Goal: Transaction & Acquisition: Obtain resource

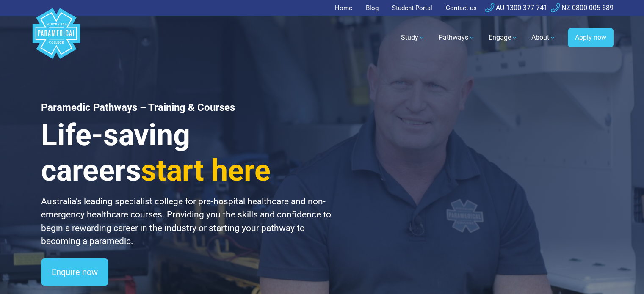
scroll to position [20, 0]
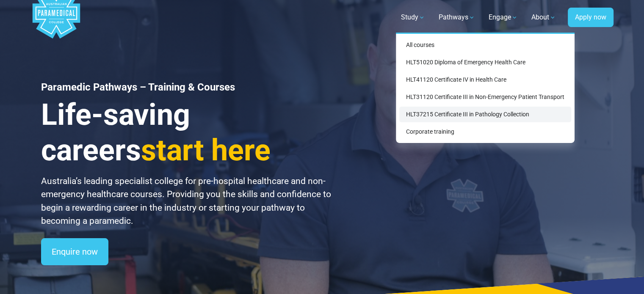
click at [430, 113] on link "HLT37215 Certificate III in Pathology Collection" at bounding box center [485, 115] width 172 height 16
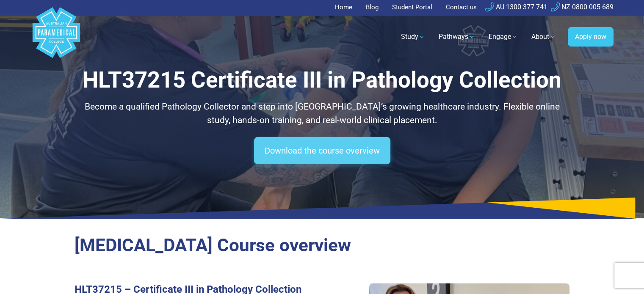
click at [363, 154] on link "Download the course overview" at bounding box center [322, 150] width 136 height 27
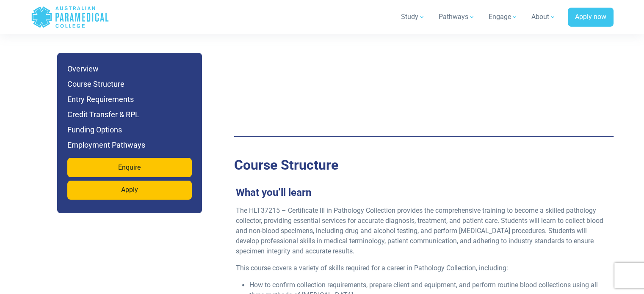
scroll to position [1259, 0]
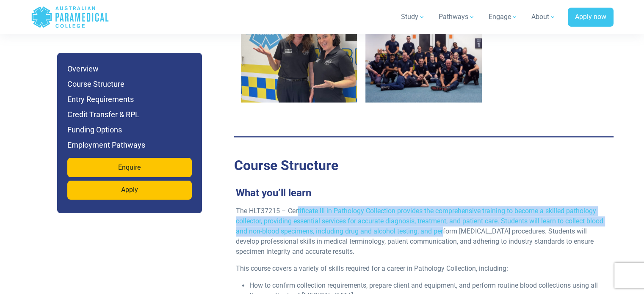
drag, startPoint x: 298, startPoint y: 200, endPoint x: 463, endPoint y: 220, distance: 166.3
click at [463, 220] on p "The HLT37215 – Certificate III in Pathology Collection provides the comprehensi…" at bounding box center [420, 231] width 369 height 51
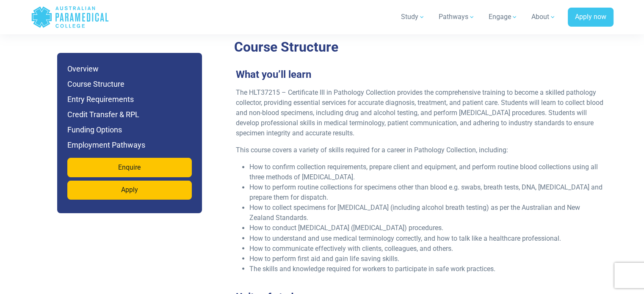
scroll to position [1378, 0]
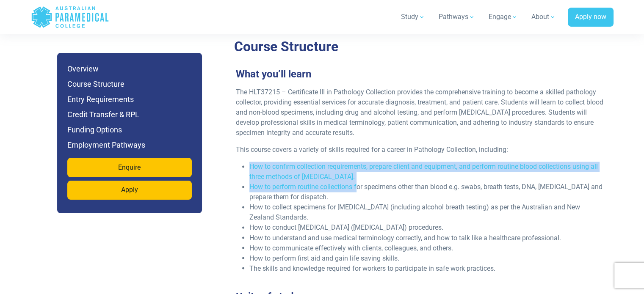
drag, startPoint x: 250, startPoint y: 157, endPoint x: 357, endPoint y: 181, distance: 109.7
click at [357, 181] on ul "How to confirm collection requirements, prepare client and equipment, and perfo…" at bounding box center [420, 218] width 369 height 112
click at [357, 182] on li "How to perform routine collections for specimens other than blood e.g. swabs, b…" at bounding box center [426, 192] width 355 height 20
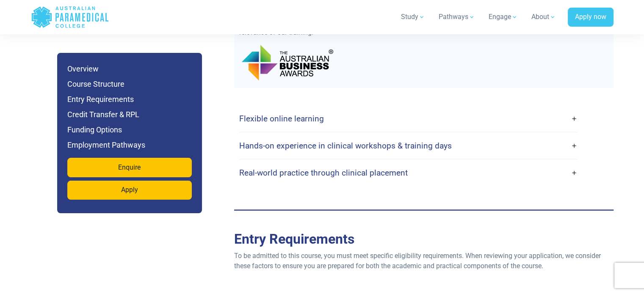
scroll to position [1889, 0]
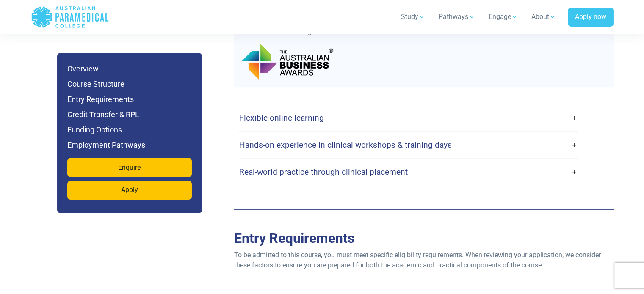
click at [294, 113] on h4 "Flexible online learning" at bounding box center [281, 118] width 85 height 10
click at [325, 110] on link "Flexible online learning" at bounding box center [408, 118] width 338 height 20
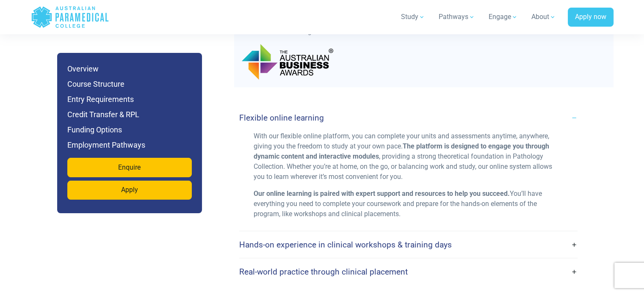
click at [315, 113] on h4 "Flexible online learning" at bounding box center [281, 118] width 85 height 10
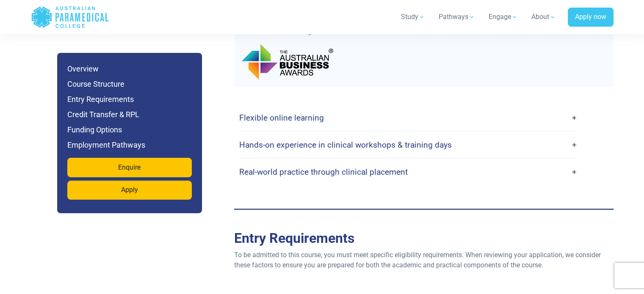
click at [315, 113] on h4 "Flexible online learning" at bounding box center [281, 118] width 85 height 10
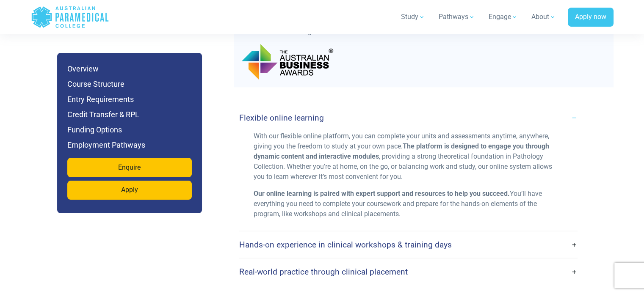
click at [315, 113] on h4 "Flexible online learning" at bounding box center [281, 118] width 85 height 10
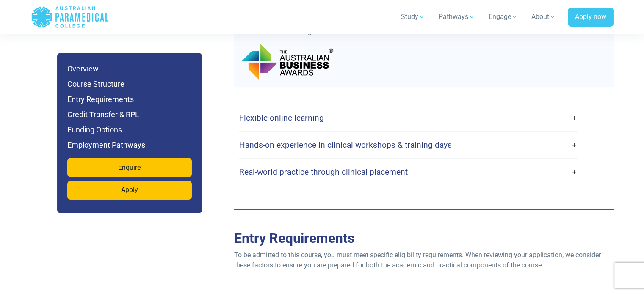
click at [303, 140] on h4 "Hands-on experience in clinical workshops & training days" at bounding box center [345, 145] width 212 height 10
click at [431, 139] on link "Hands-on experience in clinical workshops & training days" at bounding box center [408, 145] width 338 height 20
click at [380, 230] on h2 "Entry Requirements" at bounding box center [423, 238] width 379 height 16
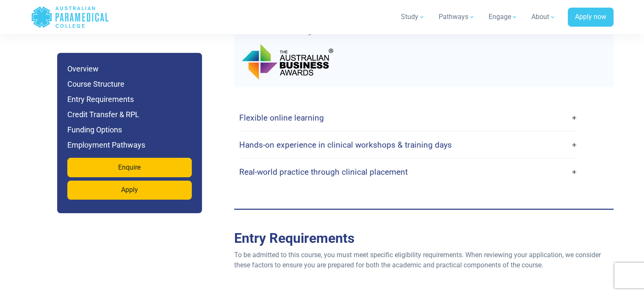
click at [431, 140] on h4 "Hands-on experience in clinical workshops & training days" at bounding box center [345, 145] width 212 height 10
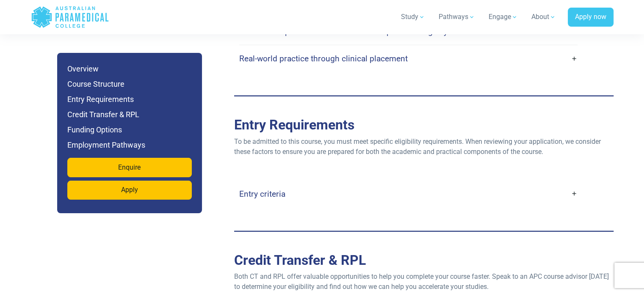
scroll to position [2002, 0]
click at [575, 52] on link "Real-world practice through clinical placement" at bounding box center [408, 60] width 338 height 20
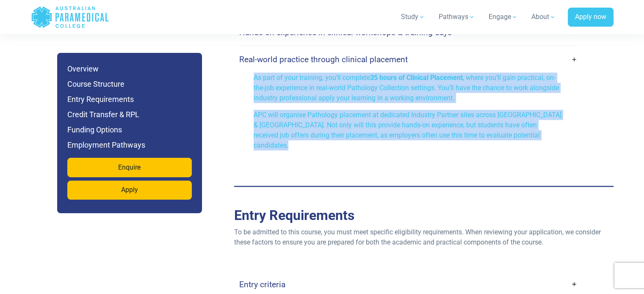
click at [540, 83] on p "As part of your training, you’ll complete 35 hours of Clinical Placement , wher…" at bounding box center [407, 88] width 309 height 30
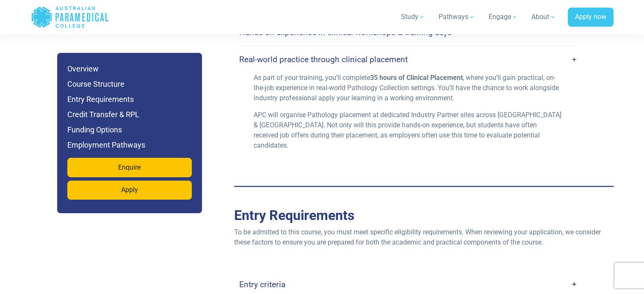
click at [570, 50] on link "Real-world practice through clinical placement" at bounding box center [408, 60] width 338 height 20
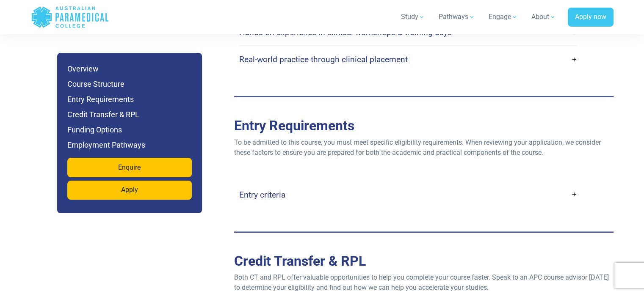
click at [570, 50] on link "Real-world practice through clinical placement" at bounding box center [408, 60] width 338 height 20
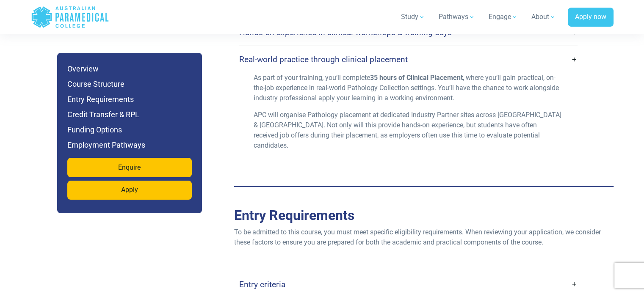
click at [570, 50] on link "Real-world practice through clinical placement" at bounding box center [408, 60] width 338 height 20
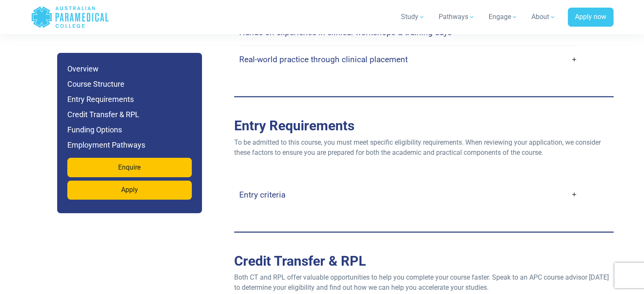
click at [562, 185] on link "Entry criteria" at bounding box center [408, 195] width 338 height 20
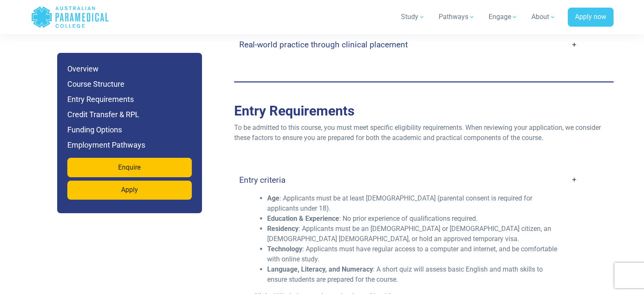
scroll to position [2016, 0]
drag, startPoint x: 300, startPoint y: 217, endPoint x: 382, endPoint y: 216, distance: 81.2
click at [382, 224] on li "Residency : Applicants must be an Australian or New Zealand citizen, an Austral…" at bounding box center [415, 234] width 296 height 20
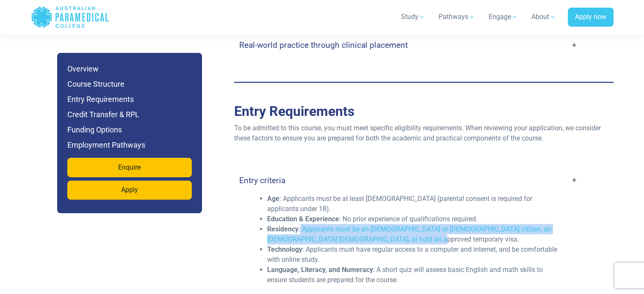
drag, startPoint x: 300, startPoint y: 218, endPoint x: 405, endPoint y: 225, distance: 105.2
click at [405, 225] on li "Residency : Applicants must be an Australian or New Zealand citizen, an Austral…" at bounding box center [415, 234] width 296 height 20
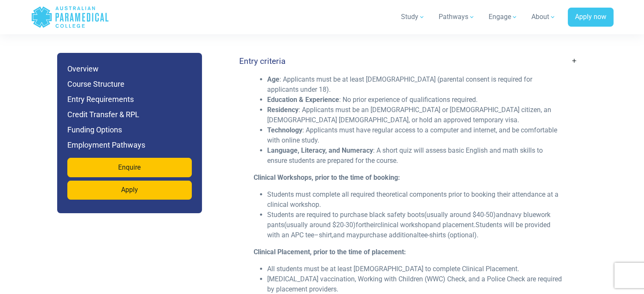
scroll to position [2137, 0]
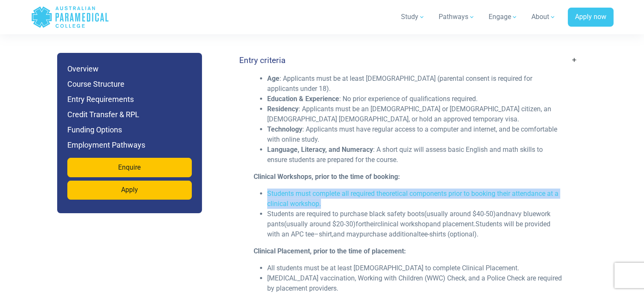
drag, startPoint x: 267, startPoint y: 184, endPoint x: 332, endPoint y: 189, distance: 64.9
click at [332, 189] on li "Students must complete all required theoretical components prior to booking the…" at bounding box center [415, 199] width 296 height 20
drag, startPoint x: 280, startPoint y: 202, endPoint x: 359, endPoint y: 216, distance: 80.3
click at [359, 216] on span "Students are required to purchase black safety boots (usually around $40-50) an…" at bounding box center [408, 224] width 283 height 28
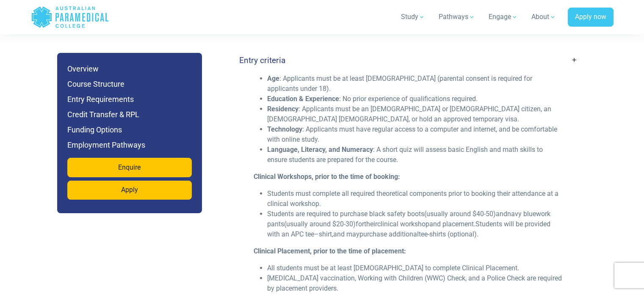
click at [359, 220] on span "for" at bounding box center [359, 224] width 8 height 8
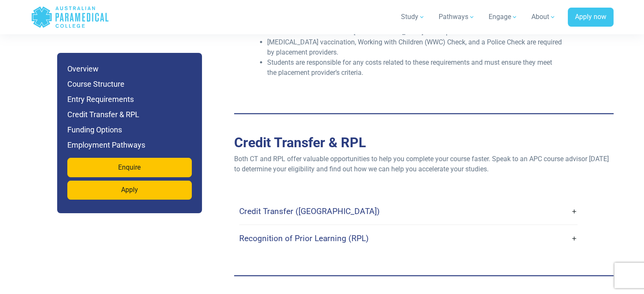
scroll to position [2373, 0]
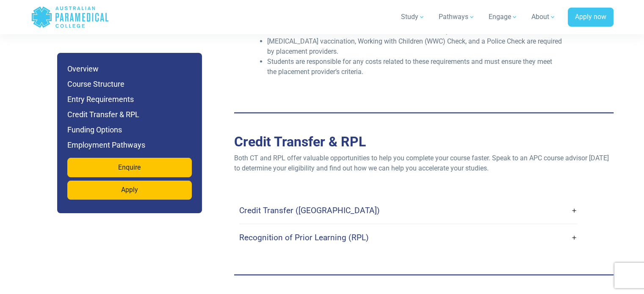
click at [296, 206] on link "Credit Transfer (CT)" at bounding box center [408, 211] width 338 height 20
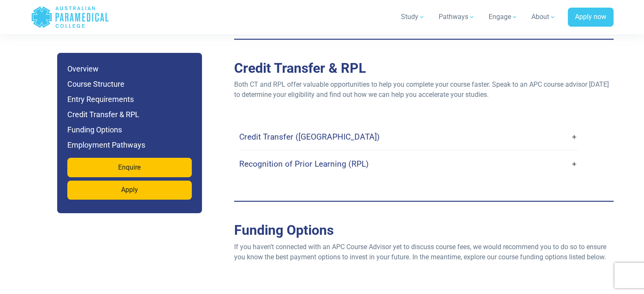
scroll to position [2448, 0]
click at [572, 126] on link "Credit Transfer (CT)" at bounding box center [408, 136] width 338 height 20
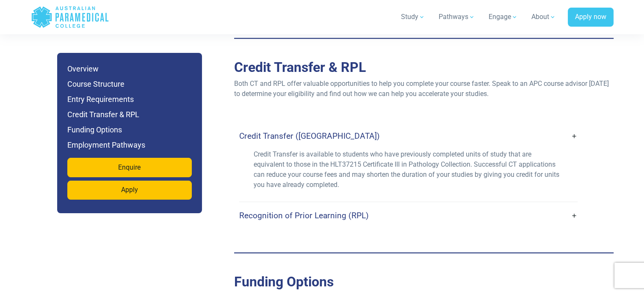
click at [572, 126] on link "Credit Transfer (CT)" at bounding box center [408, 136] width 338 height 20
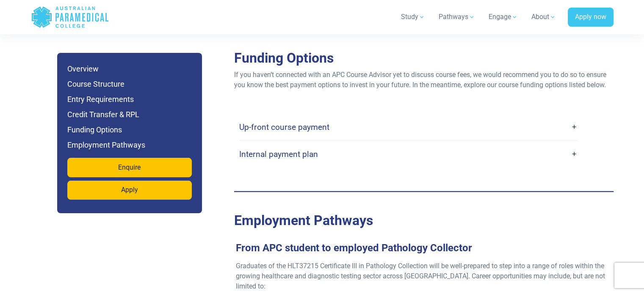
scroll to position [2629, 0]
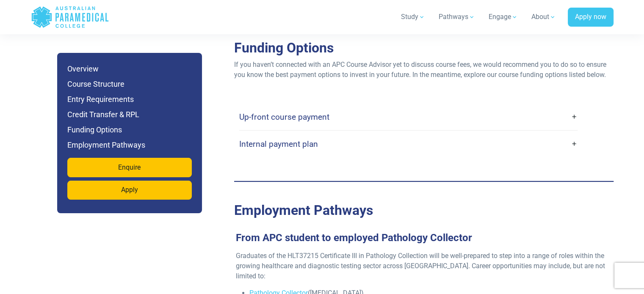
click at [574, 107] on link "Up-front course payment" at bounding box center [408, 117] width 338 height 20
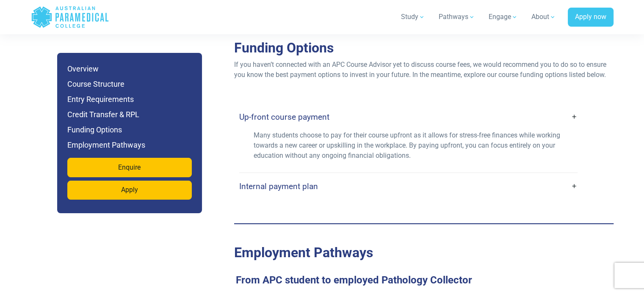
click at [574, 107] on link "Up-front course payment" at bounding box center [408, 117] width 338 height 20
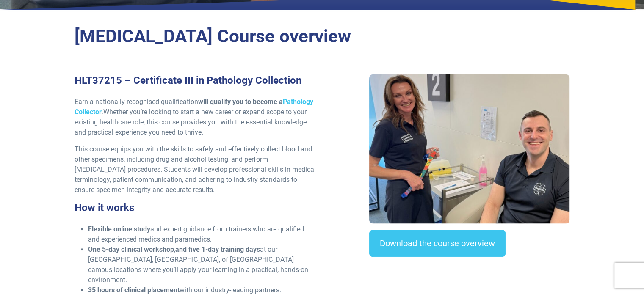
scroll to position [230, 0]
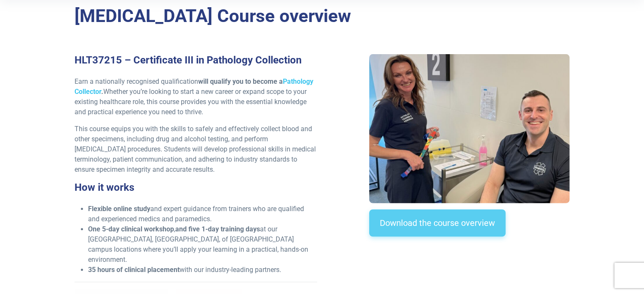
click at [406, 227] on link "Download the course overview" at bounding box center [437, 222] width 136 height 27
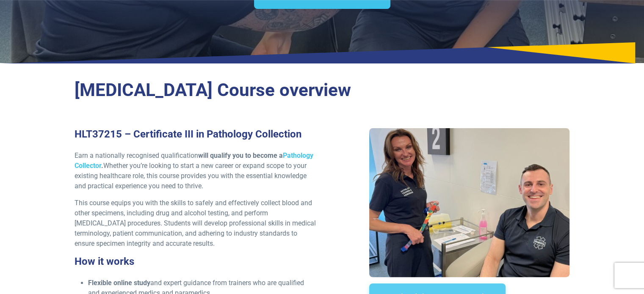
scroll to position [0, 0]
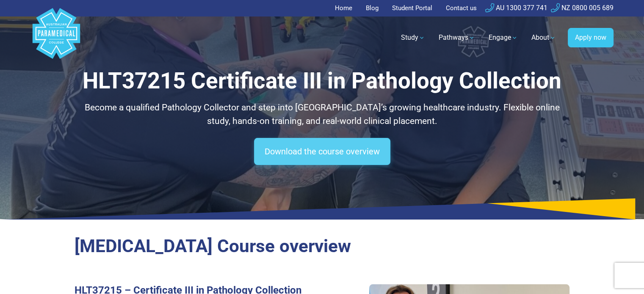
click at [334, 155] on link "Download the course overview" at bounding box center [322, 151] width 136 height 27
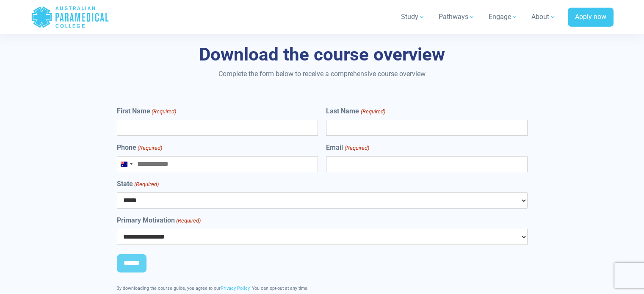
scroll to position [3353, 0]
click at [249, 119] on input "First Name (Required)" at bounding box center [217, 127] width 201 height 16
type input "****"
click at [401, 119] on input "Last Name (Required)" at bounding box center [426, 127] width 201 height 16
type input "********"
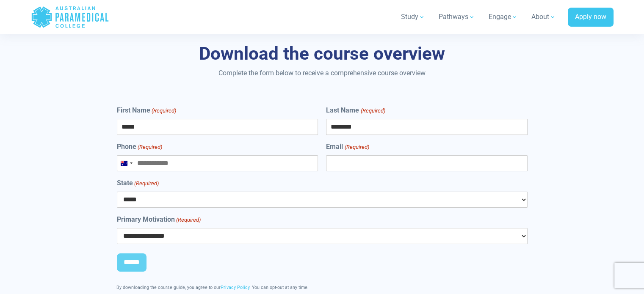
click at [262, 142] on div "Phone (Required) Australia +61 Australia +61 New Zealand +64" at bounding box center [217, 157] width 201 height 30
click at [259, 142] on div "Phone (Required) Australia +61 Australia +61 New Zealand +64" at bounding box center [217, 157] width 201 height 30
click at [256, 155] on input "Phone (Required)" at bounding box center [217, 163] width 201 height 16
type input "**********"
select select "***"
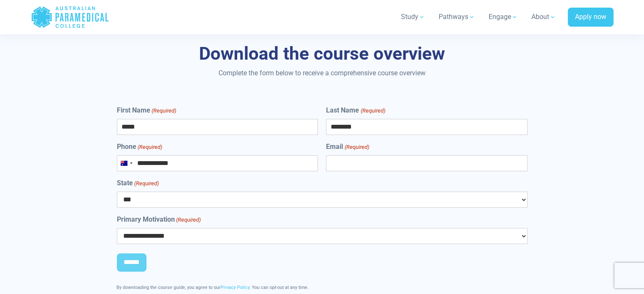
click at [382, 155] on input "Email (Required)" at bounding box center [426, 163] width 201 height 16
type input "**********"
click at [191, 228] on select "**********" at bounding box center [322, 236] width 410 height 16
click at [216, 248] on div "******" at bounding box center [322, 265] width 410 height 36
click at [183, 215] on div "**********" at bounding box center [322, 230] width 410 height 30
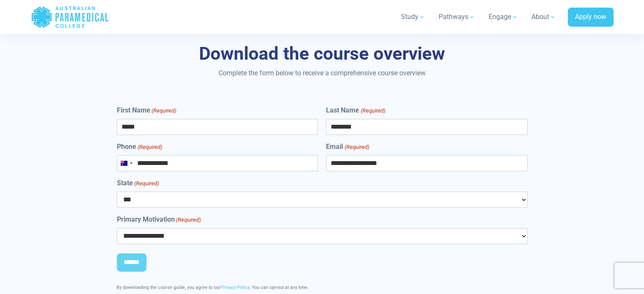
click at [174, 228] on select "**********" at bounding box center [322, 236] width 410 height 16
select select "**********"
click at [117, 228] on select "**********" at bounding box center [322, 236] width 410 height 16
click at [74, 209] on div "**********" at bounding box center [321, 202] width 505 height 194
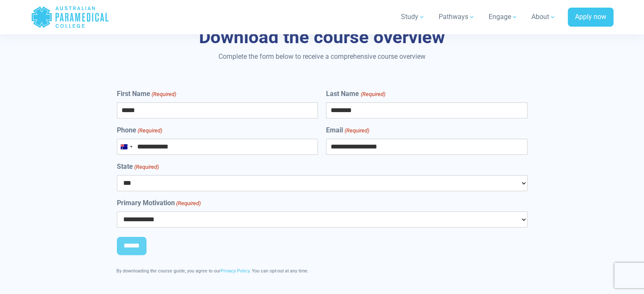
scroll to position [3370, 0]
click at [135, 237] on input "******" at bounding box center [132, 246] width 30 height 19
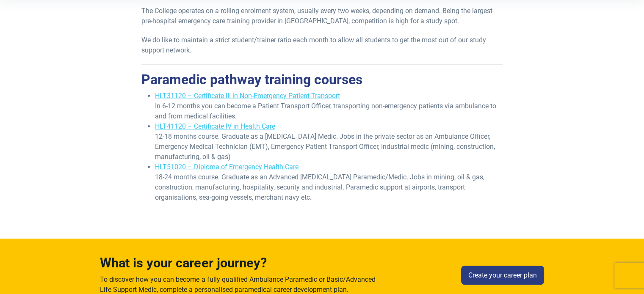
scroll to position [181, 0]
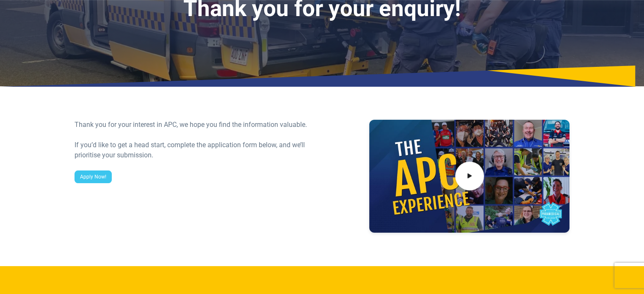
scroll to position [85, 0]
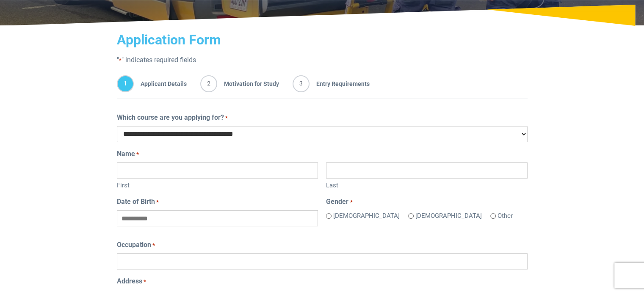
scroll to position [157, 0]
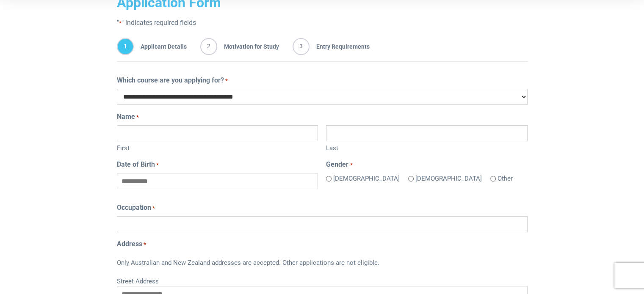
click at [209, 52] on span "2" at bounding box center [208, 46] width 17 height 17
click at [298, 47] on span "3" at bounding box center [300, 46] width 17 height 17
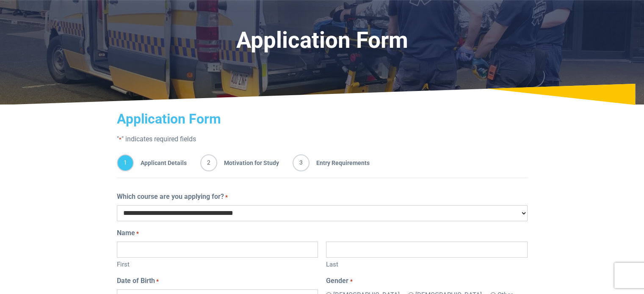
scroll to position [0, 0]
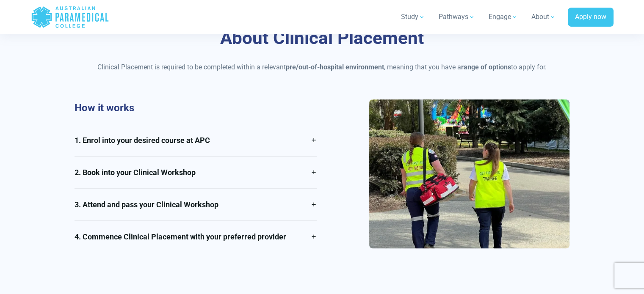
scroll to position [590, 0]
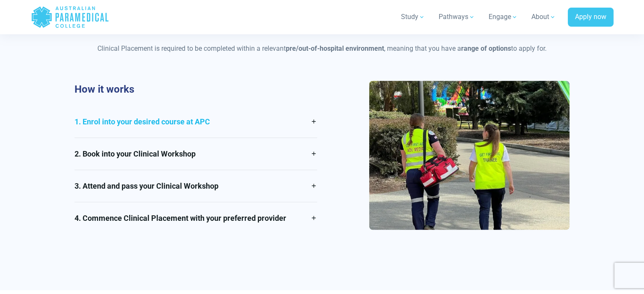
click at [223, 106] on link "1. Enrol into your desired course at APC" at bounding box center [195, 122] width 242 height 32
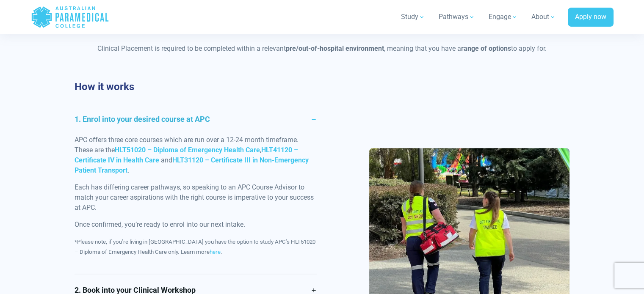
click at [212, 111] on link "1. Enrol into your desired course at APC" at bounding box center [195, 119] width 242 height 32
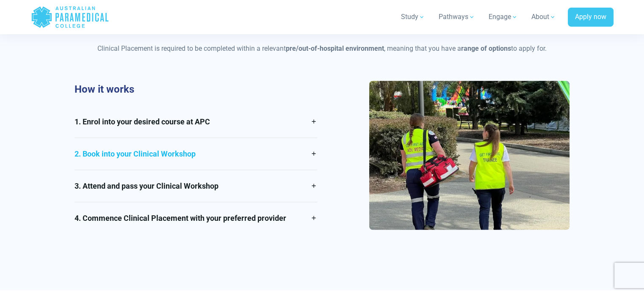
click at [186, 145] on link "2. Book into your Clinical Workshop" at bounding box center [195, 154] width 242 height 32
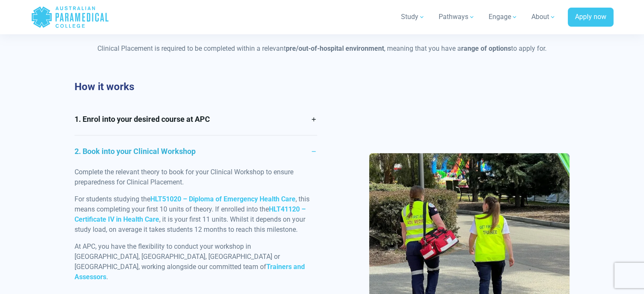
click at [186, 145] on link "2. Book into your Clinical Workshop" at bounding box center [195, 151] width 242 height 32
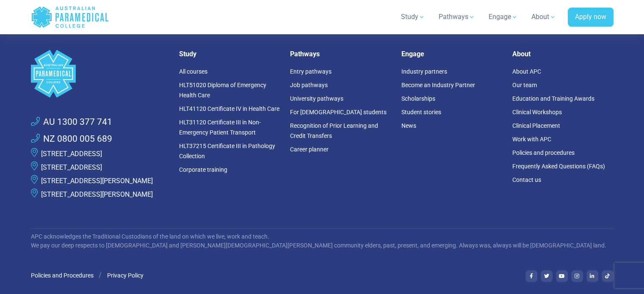
scroll to position [2305, 0]
click at [252, 143] on link "HLT37215 Certificate III in Pathology Collection" at bounding box center [227, 151] width 96 height 17
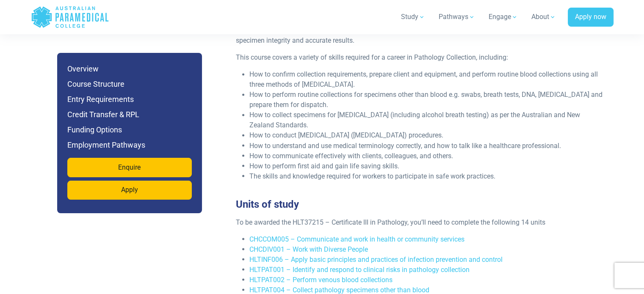
scroll to position [1469, 0]
click at [93, 99] on h6 "Entry Requirements" at bounding box center [129, 100] width 124 height 12
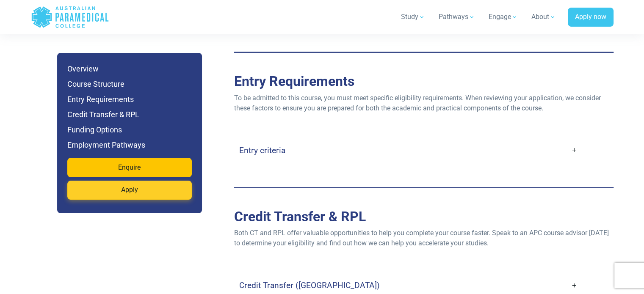
scroll to position [2066, 0]
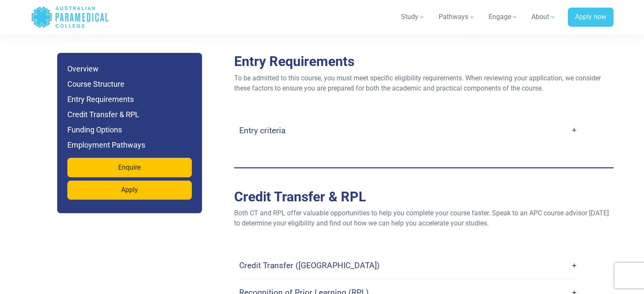
click at [281, 126] on h4 "Entry criteria" at bounding box center [262, 131] width 46 height 10
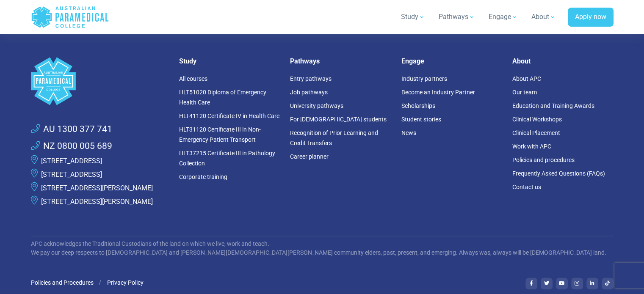
scroll to position [4348, 0]
click at [101, 157] on link "[STREET_ADDRESS]" at bounding box center [71, 161] width 61 height 8
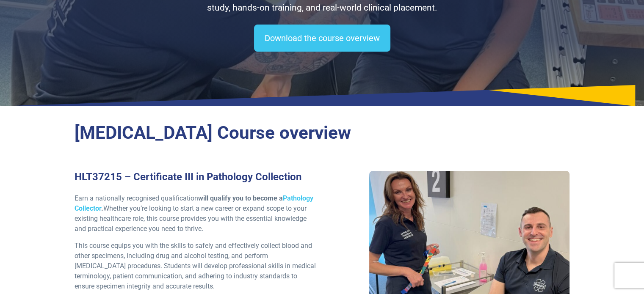
scroll to position [0, 0]
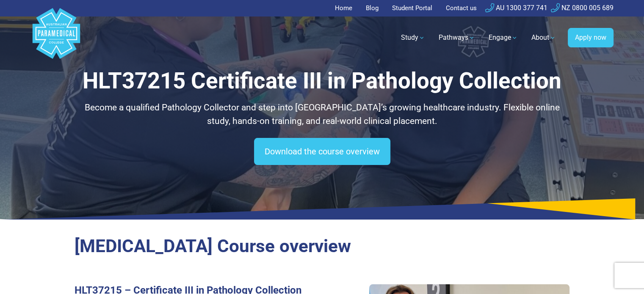
click at [135, 83] on h1 "HLT37215 Certificate III in Pathology Collection" at bounding box center [321, 81] width 495 height 27
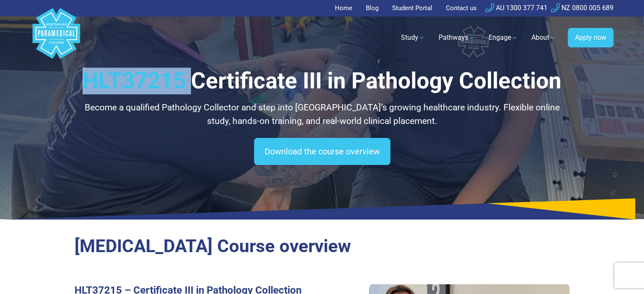
click at [135, 83] on h1 "HLT37215 Certificate III in Pathology Collection" at bounding box center [321, 81] width 495 height 27
copy h1 "HLT37215"
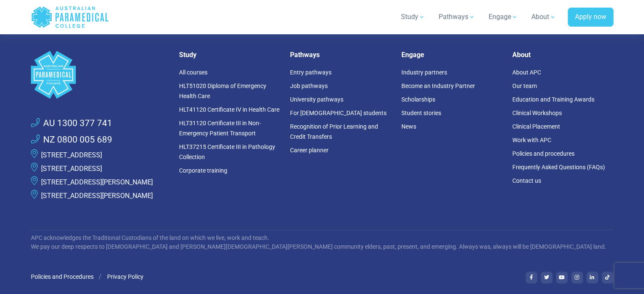
scroll to position [3691, 0]
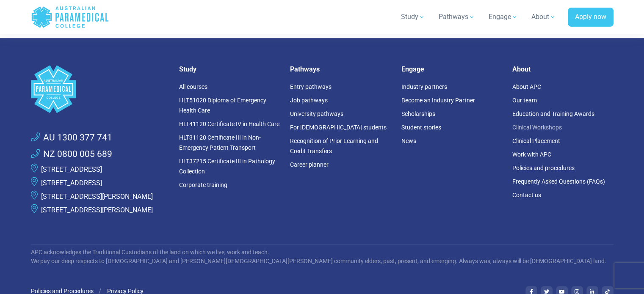
click at [546, 124] on link "Clinical Workshops" at bounding box center [537, 127] width 50 height 7
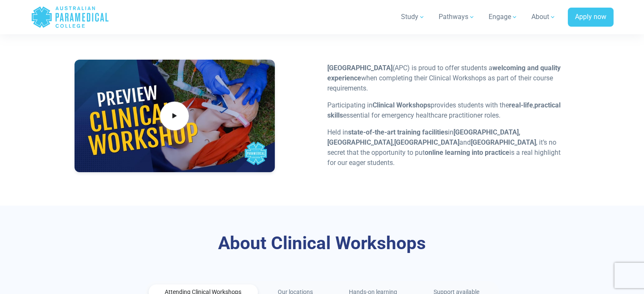
scroll to position [381, 0]
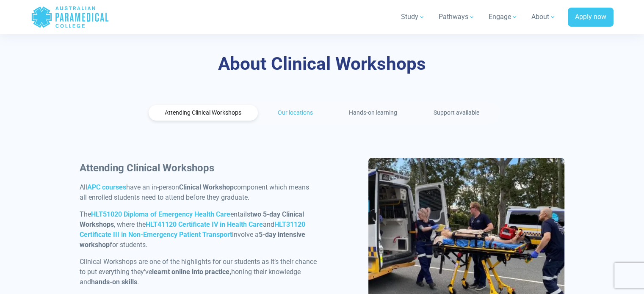
click at [299, 113] on link "Our locations" at bounding box center [295, 113] width 68 height 16
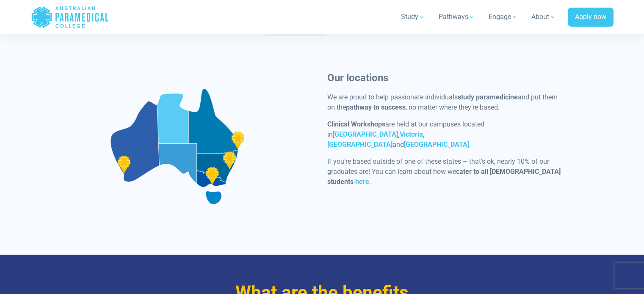
scroll to position [468, 0]
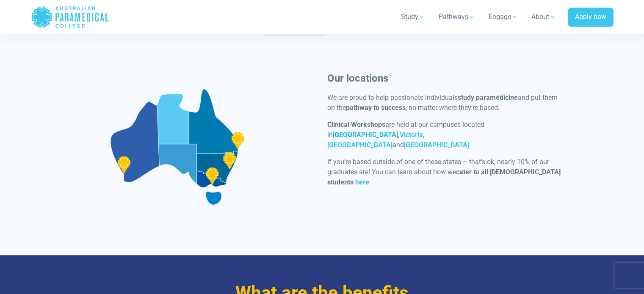
click at [398, 131] on strong "[GEOGRAPHIC_DATA]" at bounding box center [365, 135] width 65 height 8
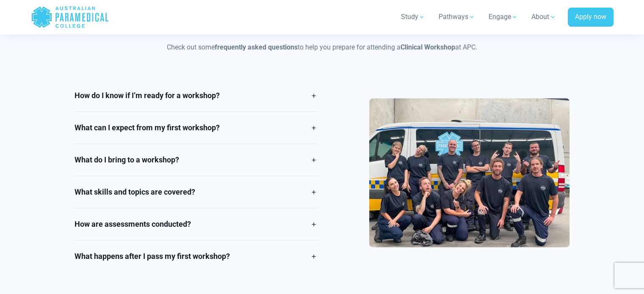
scroll to position [1161, 0]
click at [195, 91] on link "How do I know if I’m ready for a workshop?" at bounding box center [195, 96] width 242 height 32
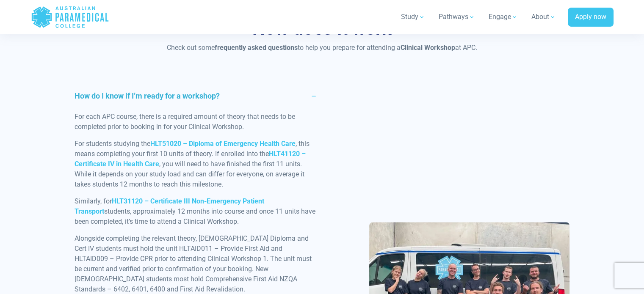
click at [206, 91] on link "How do I know if I’m ready for a workshop?" at bounding box center [195, 96] width 242 height 32
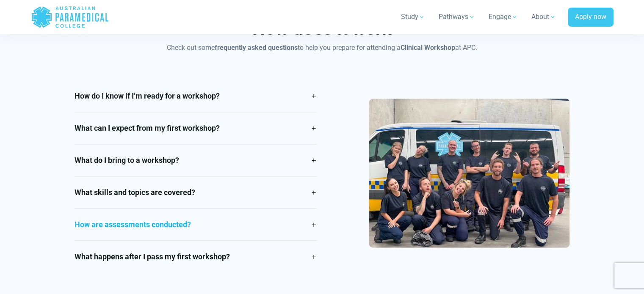
scroll to position [1205, 0]
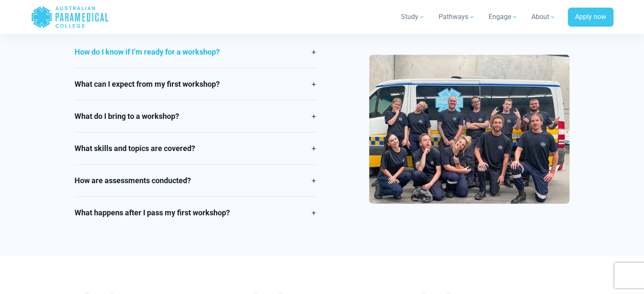
click at [202, 52] on link "How do I know if I’m ready for a workshop?" at bounding box center [195, 52] width 242 height 32
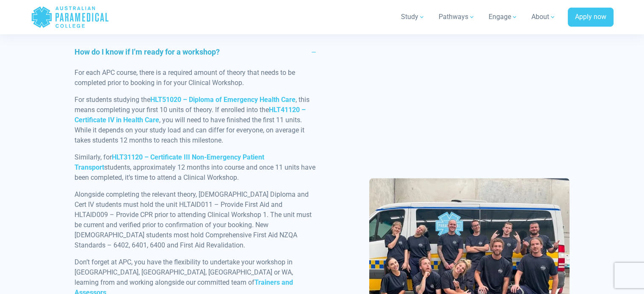
click at [202, 52] on link "How do I know if I’m ready for a workshop?" at bounding box center [195, 52] width 242 height 32
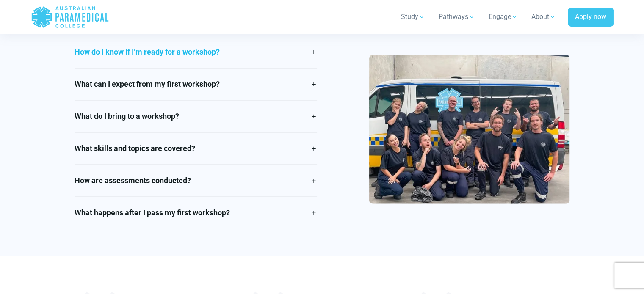
click at [202, 52] on link "How do I know if I’m ready for a workshop?" at bounding box center [195, 52] width 242 height 32
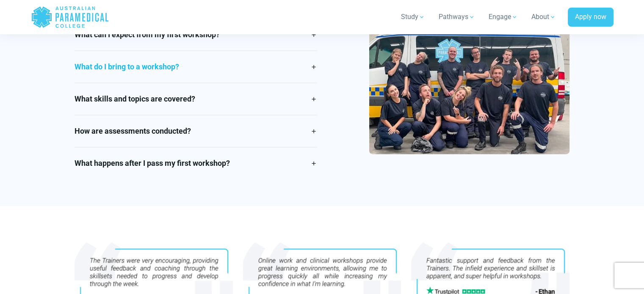
scroll to position [1287, 0]
